Goal: Complete application form

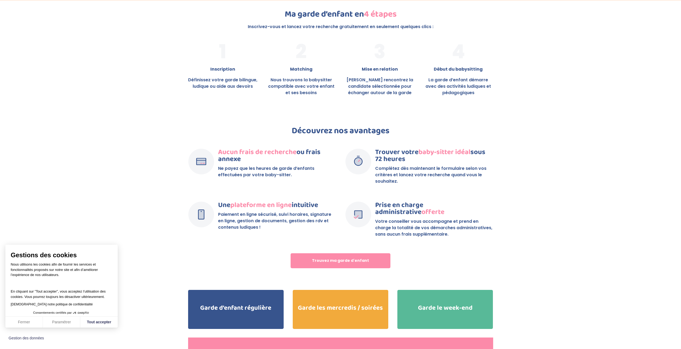
scroll to position [937, 0]
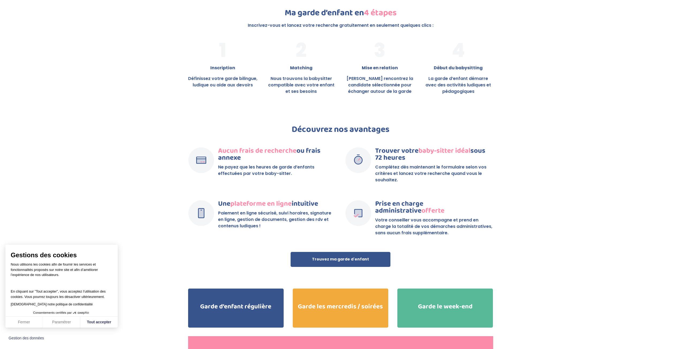
click at [358, 257] on link "Trouvez ma garde d'enfant" at bounding box center [341, 259] width 100 height 15
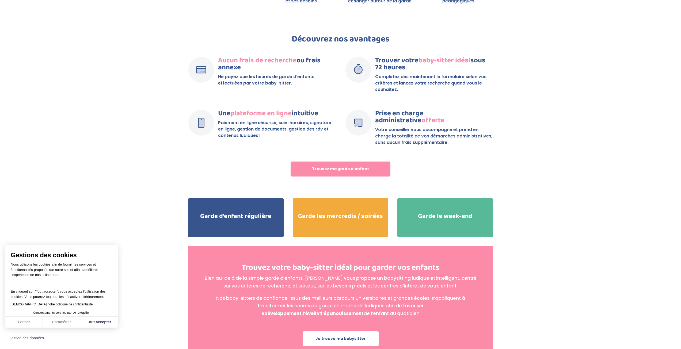
scroll to position [1028, 0]
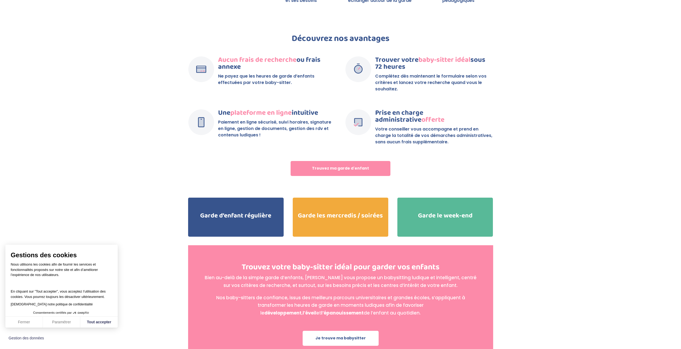
click at [339, 213] on h2 "Garde les mercredis / soirées" at bounding box center [341, 217] width 96 height 9
click at [344, 213] on h2 "Garde les mercredis / soirées" at bounding box center [341, 217] width 96 height 9
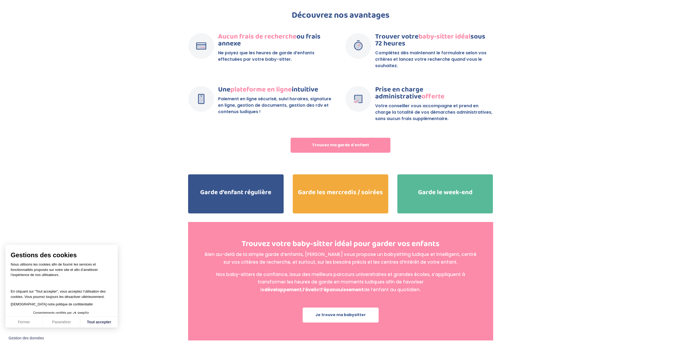
scroll to position [1053, 0]
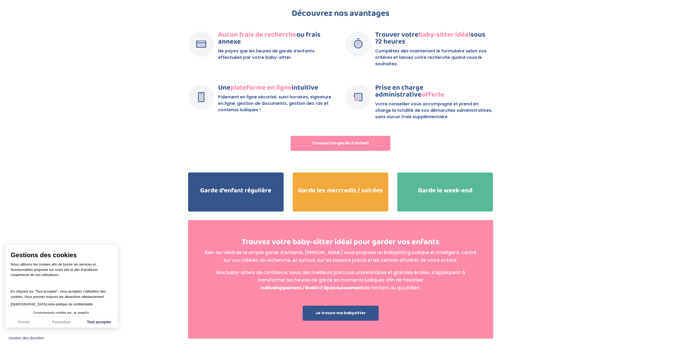
click at [342, 306] on link "Je trouve ma babysitter" at bounding box center [341, 313] width 76 height 15
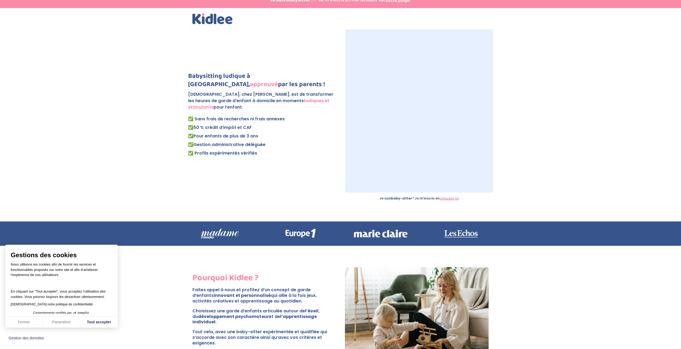
scroll to position [0, 0]
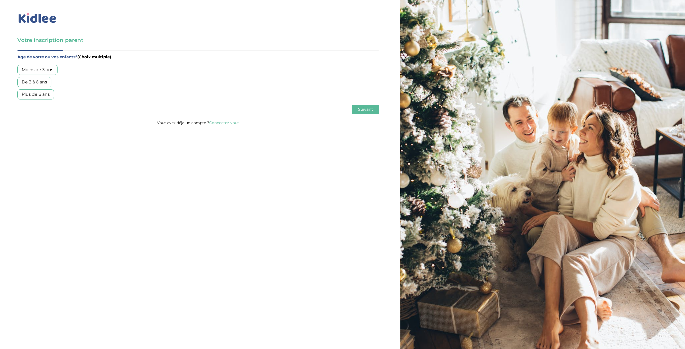
click at [44, 94] on div "Plus de 6 ans" at bounding box center [35, 94] width 37 height 10
click at [368, 109] on span "Suivant" at bounding box center [365, 109] width 15 height 5
click at [52, 83] on div "Garde ponctuelle" at bounding box center [40, 82] width 46 height 10
click at [363, 113] on button "Suivant" at bounding box center [365, 109] width 27 height 9
click at [49, 67] on div "Moins de 30h/mois" at bounding box center [41, 70] width 49 height 10
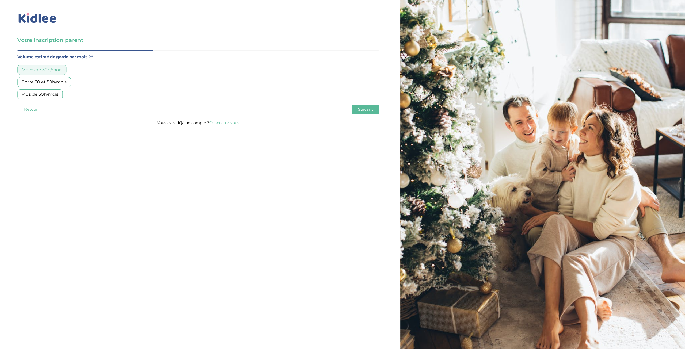
click at [364, 112] on button "Suivant" at bounding box center [365, 109] width 27 height 9
click at [85, 96] on div "Peu importe, tant que la personne est fiable" at bounding box center [68, 94] width 103 height 10
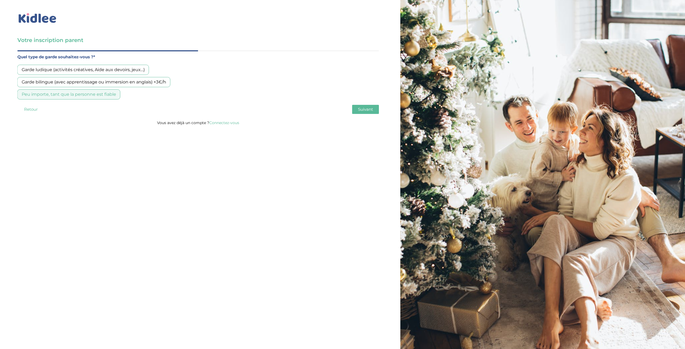
click at [366, 113] on button "Suivant" at bounding box center [365, 109] width 27 height 9
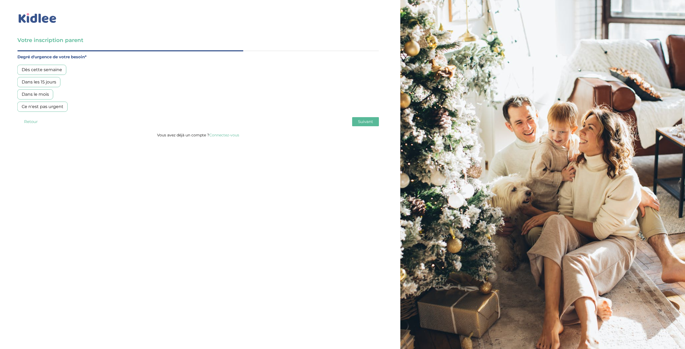
click at [39, 66] on div "Dès cette semaine" at bounding box center [41, 70] width 49 height 10
click at [377, 120] on button "Suivant" at bounding box center [365, 121] width 27 height 9
click at [54, 91] on div "Non, je pars de zéro" at bounding box center [42, 94] width 50 height 10
click at [372, 118] on button "Suivant" at bounding box center [365, 121] width 27 height 9
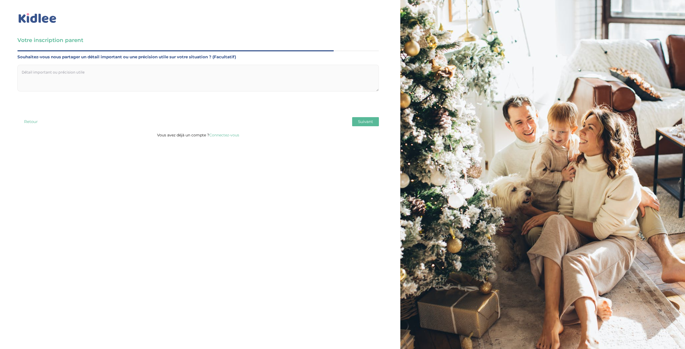
click at [373, 118] on button "Suivant" at bounding box center [365, 121] width 27 height 9
